Goal: Check status: Check status

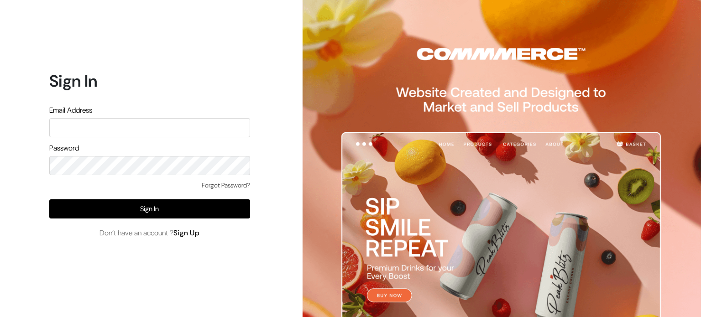
click at [165, 146] on div "Password" at bounding box center [149, 159] width 201 height 32
click at [155, 133] on input "text" at bounding box center [149, 127] width 201 height 19
type input "[EMAIL_ADDRESS][DOMAIN_NAME]"
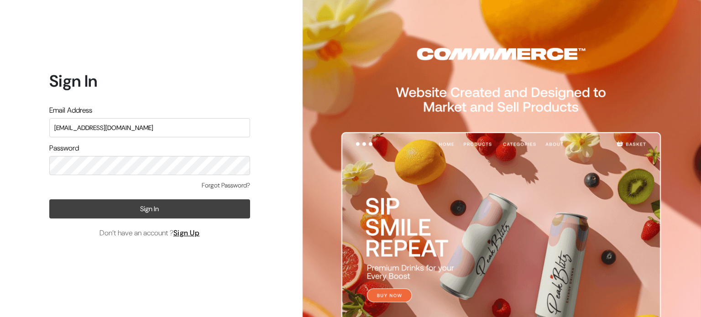
click at [168, 209] on button "Sign In" at bounding box center [149, 208] width 201 height 19
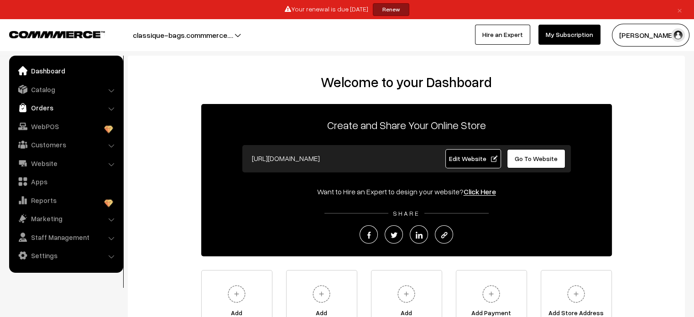
click at [33, 113] on link "Orders" at bounding box center [65, 107] width 109 height 16
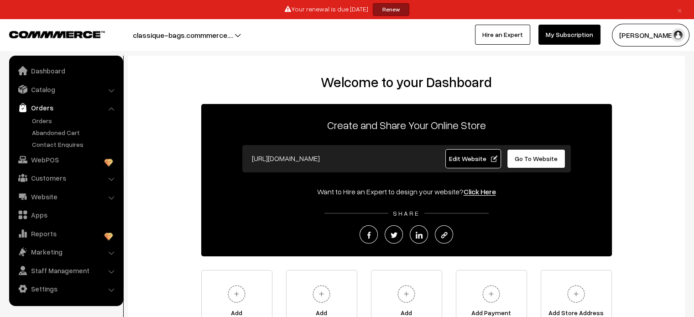
click at [60, 114] on link "Orders" at bounding box center [65, 107] width 109 height 16
click at [65, 119] on link "Orders" at bounding box center [75, 121] width 90 height 10
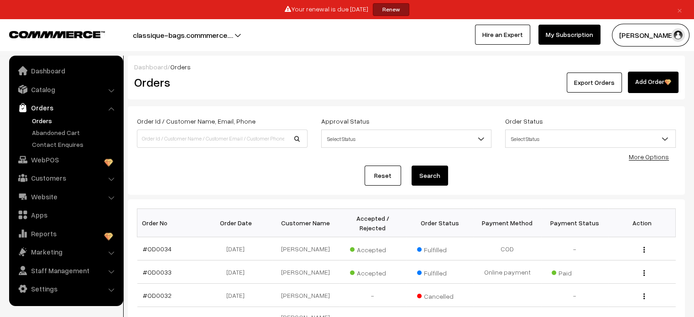
click at [182, 30] on button "classique-bags.commmerce.…" at bounding box center [183, 35] width 164 height 23
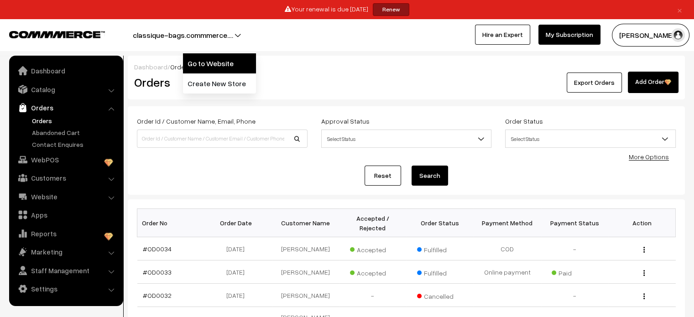
click at [203, 62] on link "Go to Website" at bounding box center [219, 63] width 73 height 20
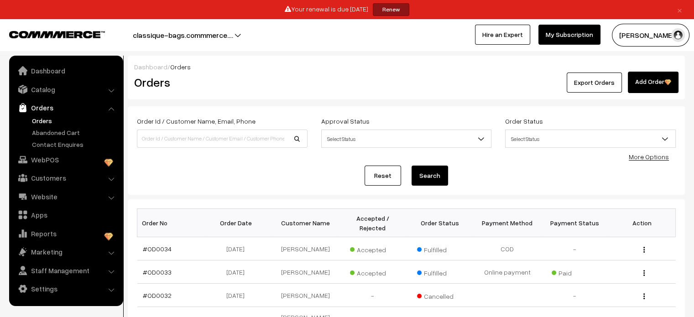
click at [99, 195] on link "Website" at bounding box center [65, 196] width 109 height 16
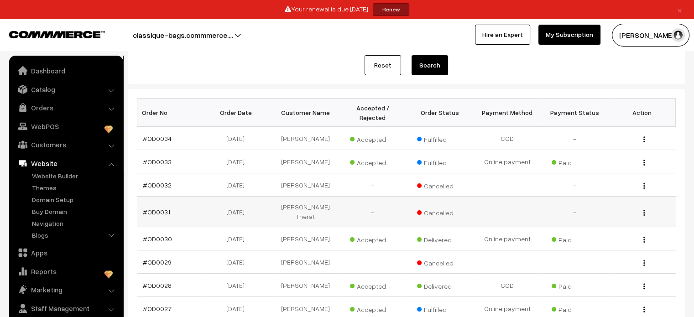
scroll to position [228, 0]
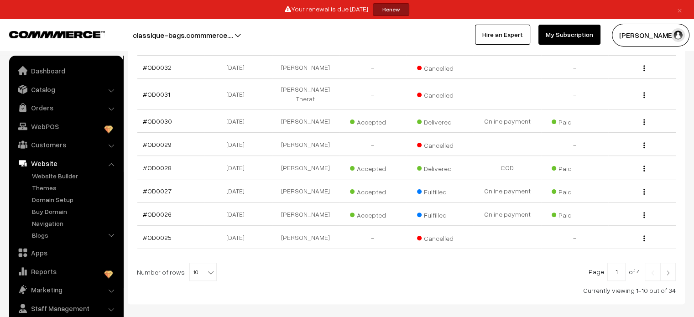
click at [379, 39] on div "Bikram gupta My Profile Refer & Earn Support Sign Out Hire an Expert My Subscri…" at bounding box center [524, 35] width 354 height 23
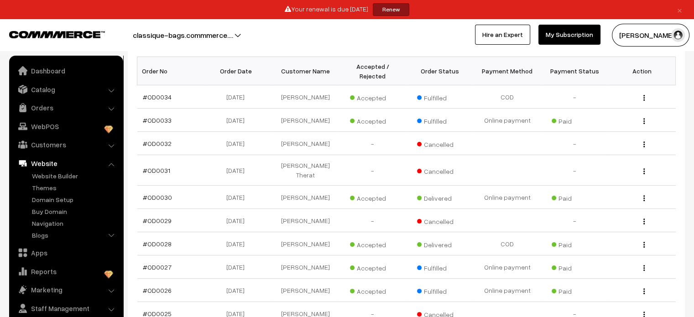
scroll to position [256, 0]
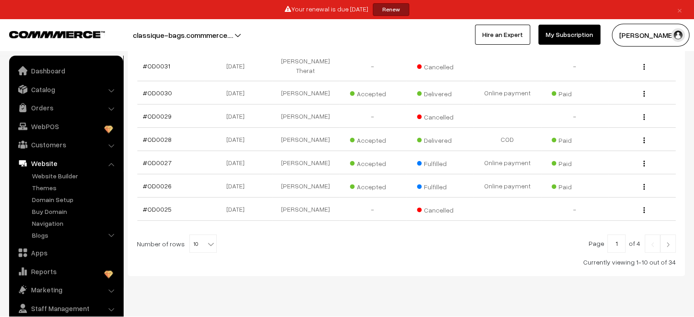
click at [622, 234] on input "1" at bounding box center [616, 243] width 18 height 18
type input "4"
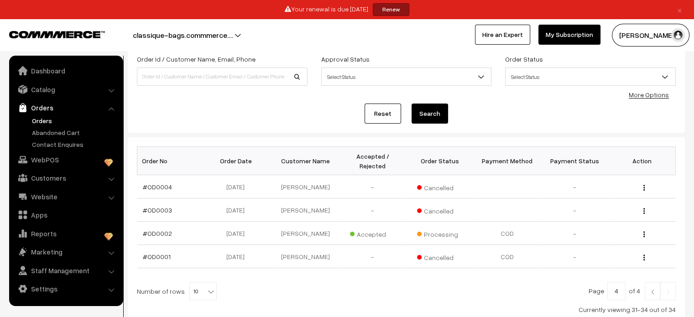
scroll to position [117, 0]
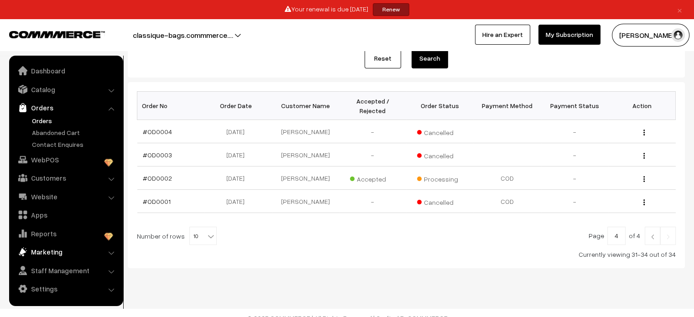
click at [90, 251] on link "Marketing" at bounding box center [65, 252] width 109 height 16
